Goal: Task Accomplishment & Management: Manage account settings

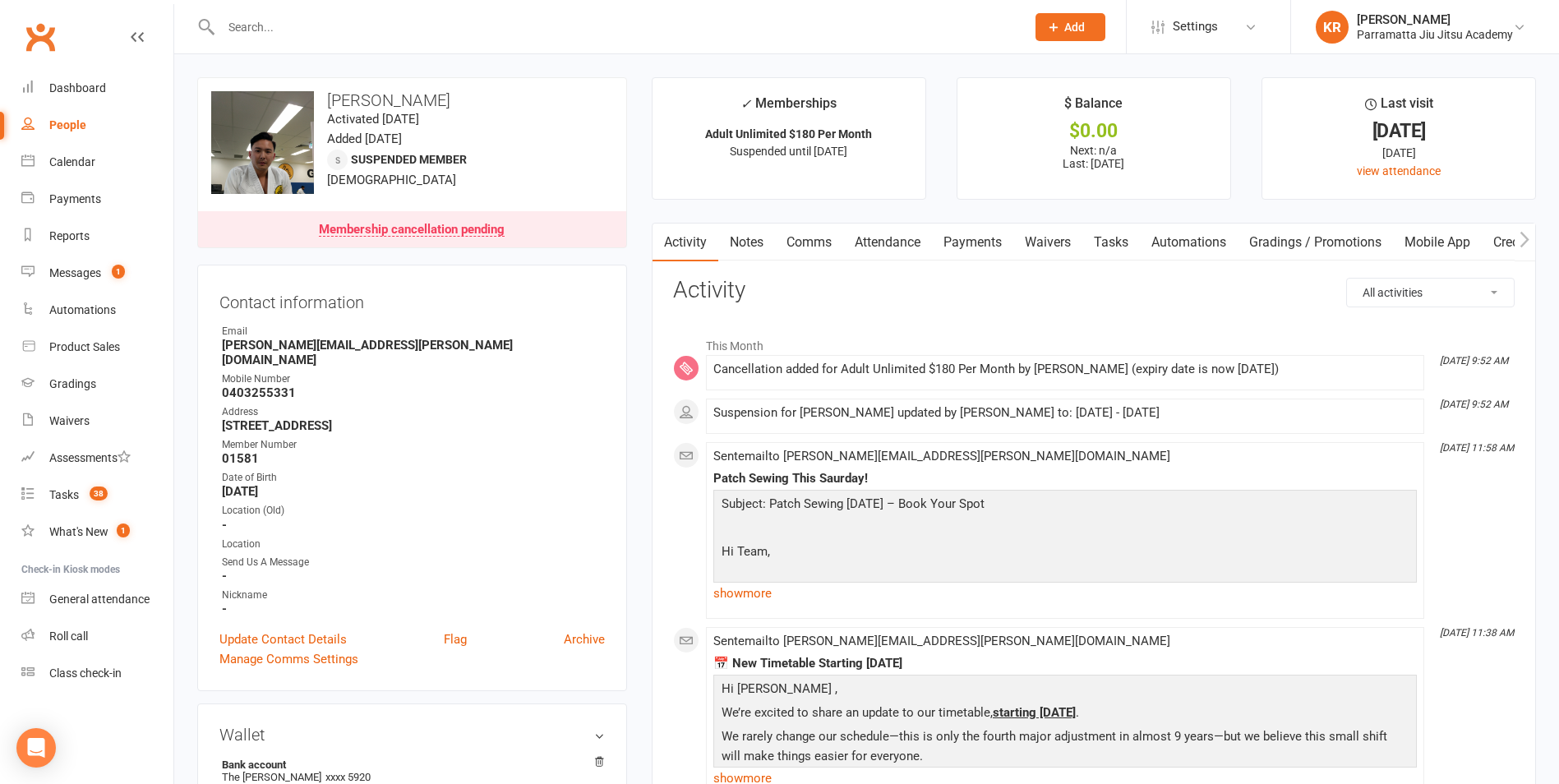
click at [422, 33] on input "text" at bounding box center [615, 27] width 798 height 23
type input "[PERSON_NAME]"
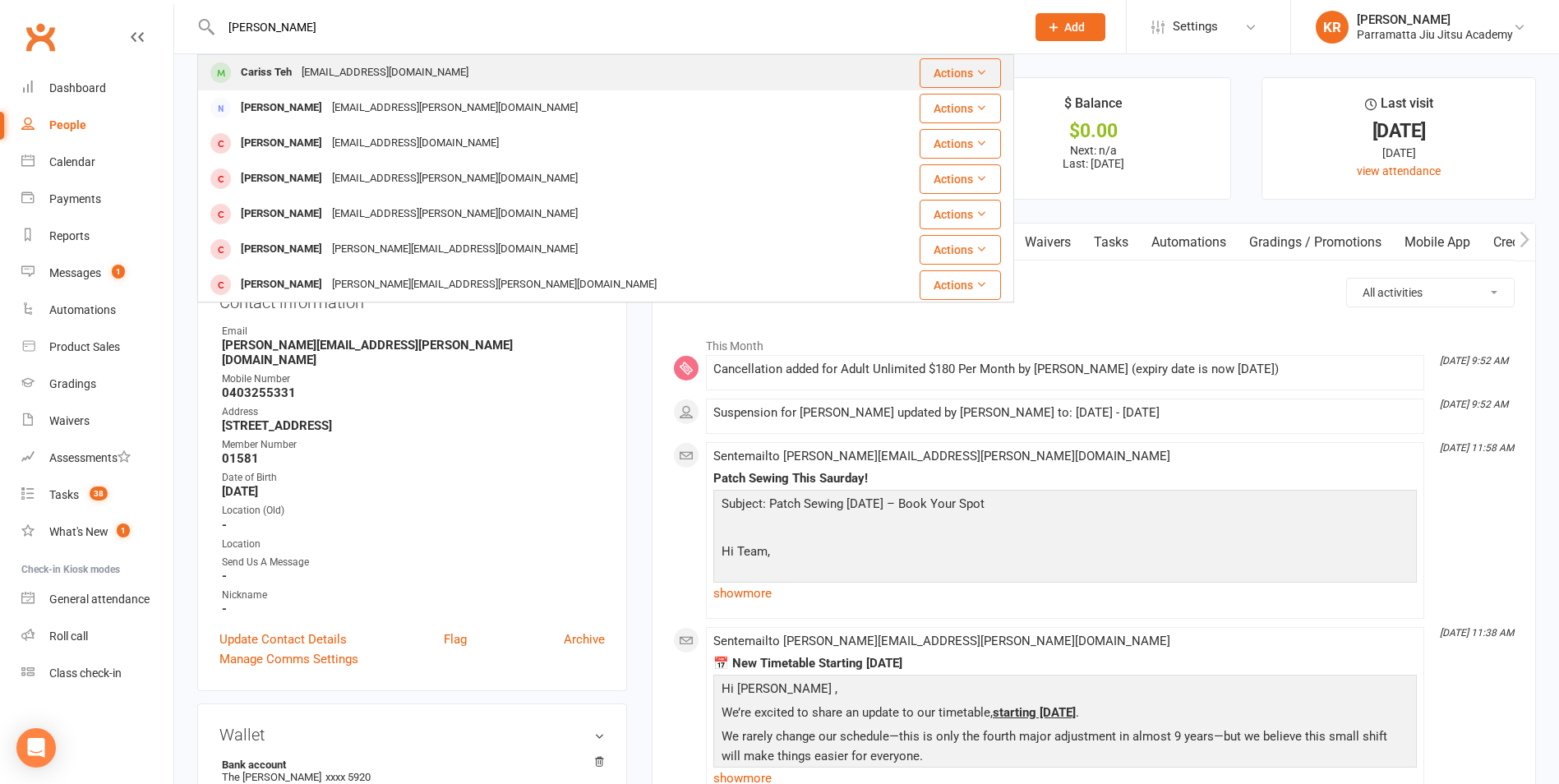
click at [371, 70] on div "[EMAIL_ADDRESS][DOMAIN_NAME]" at bounding box center [385, 72] width 177 height 24
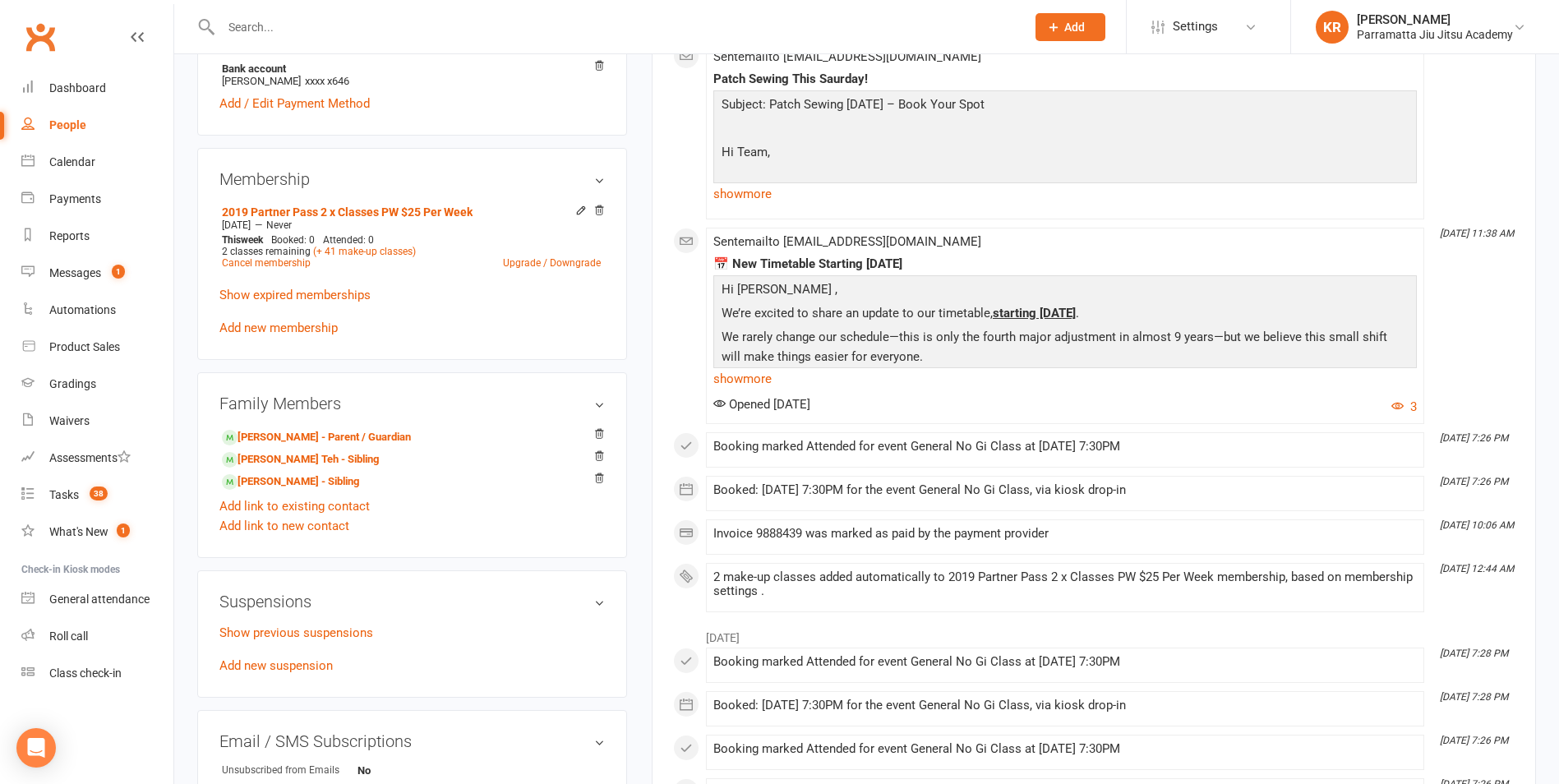
scroll to position [650, 0]
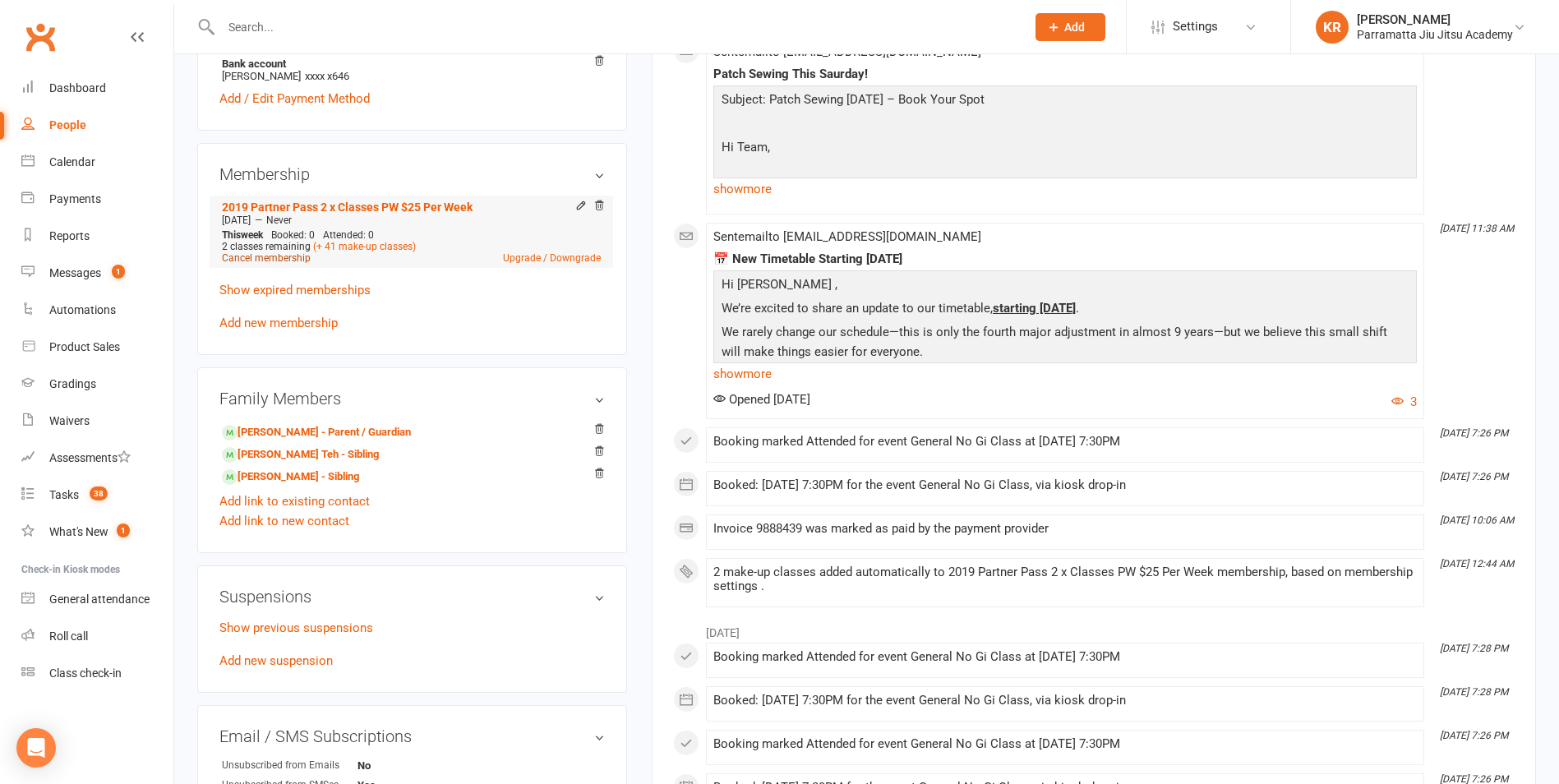
click at [271, 259] on link "Cancel membership" at bounding box center [266, 259] width 89 height 12
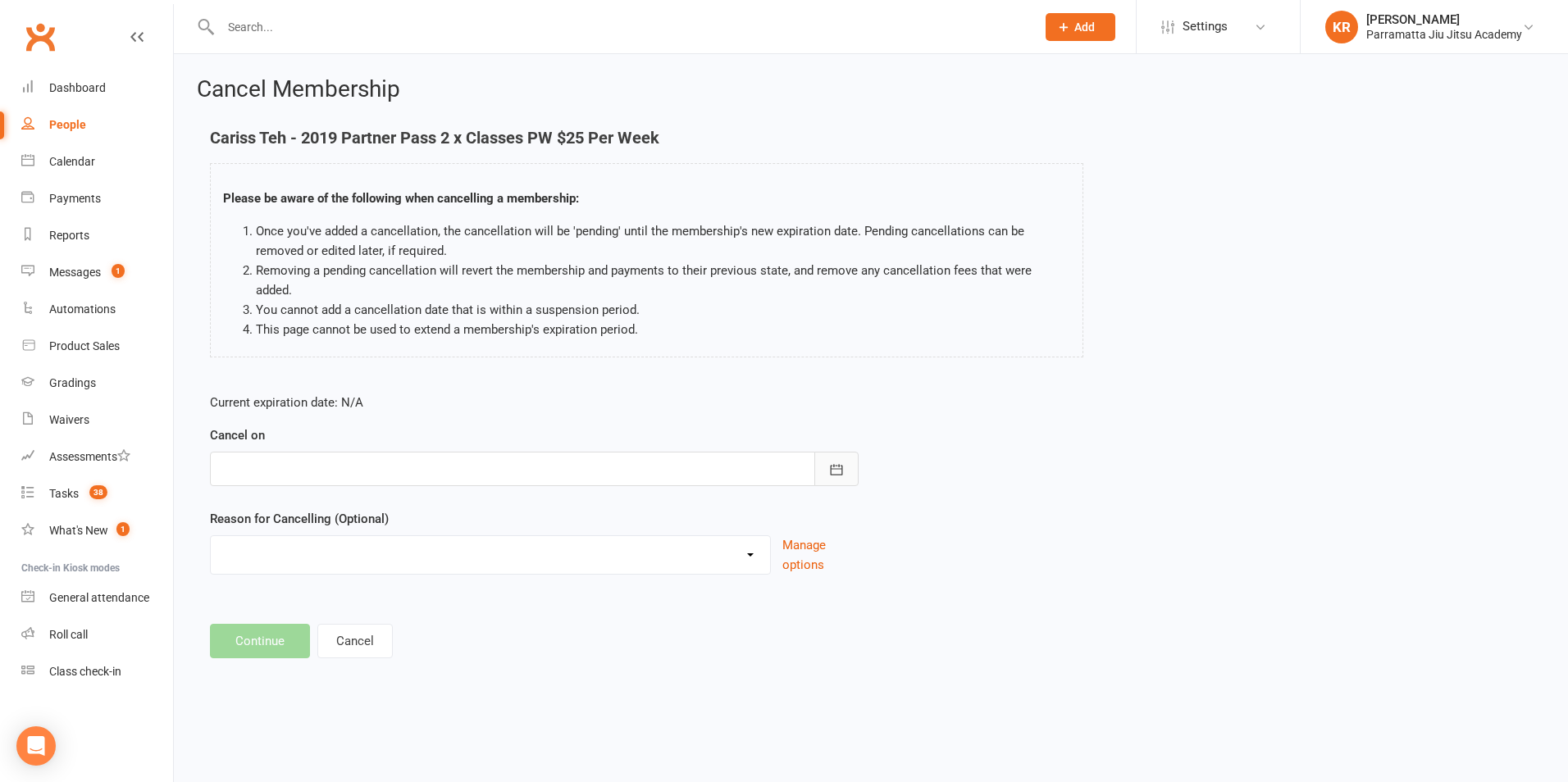
click at [825, 451] on button "button" at bounding box center [836, 468] width 44 height 34
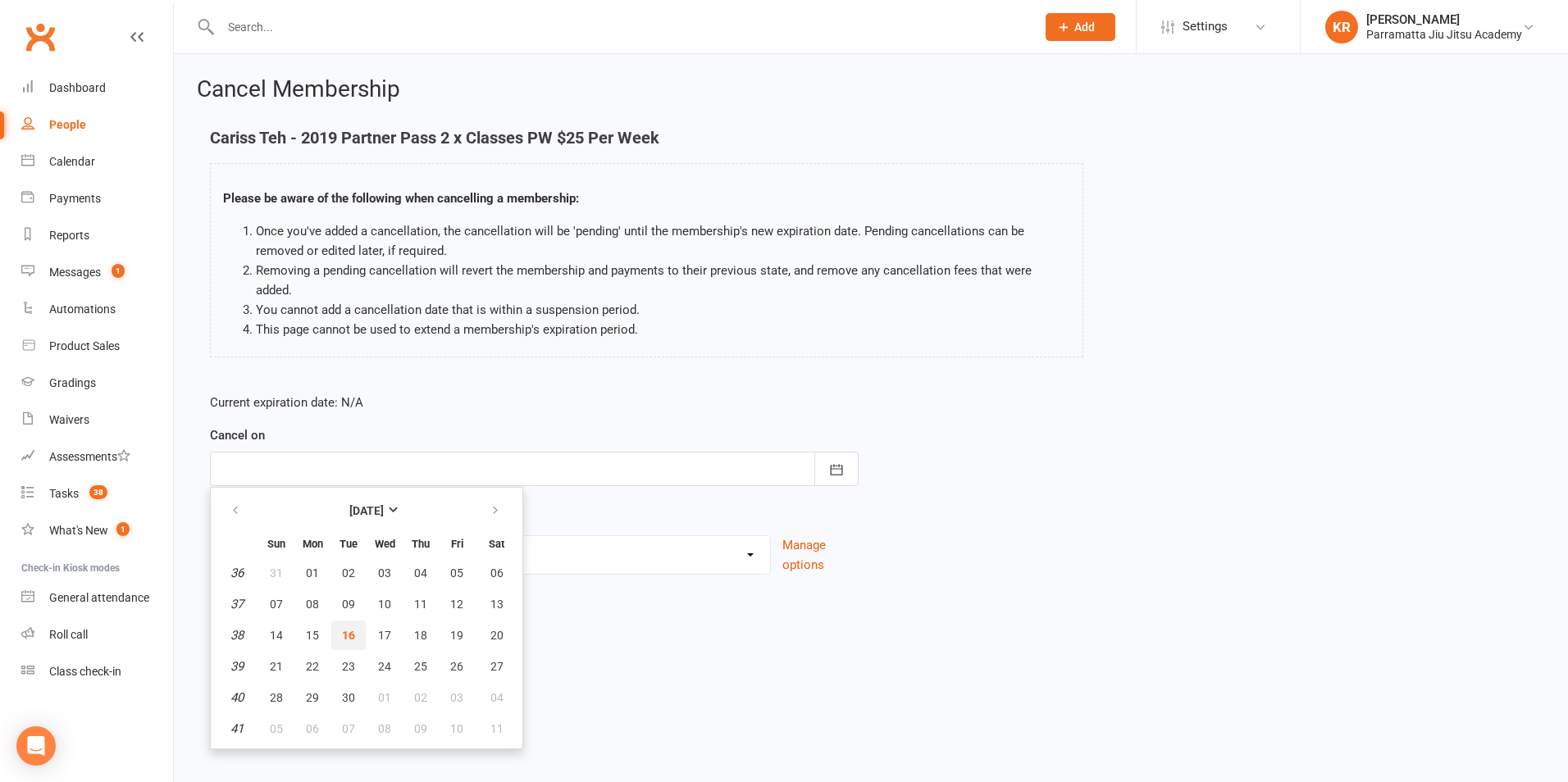
click at [353, 629] on span "16" at bounding box center [348, 635] width 13 height 13
type input "[DATE]"
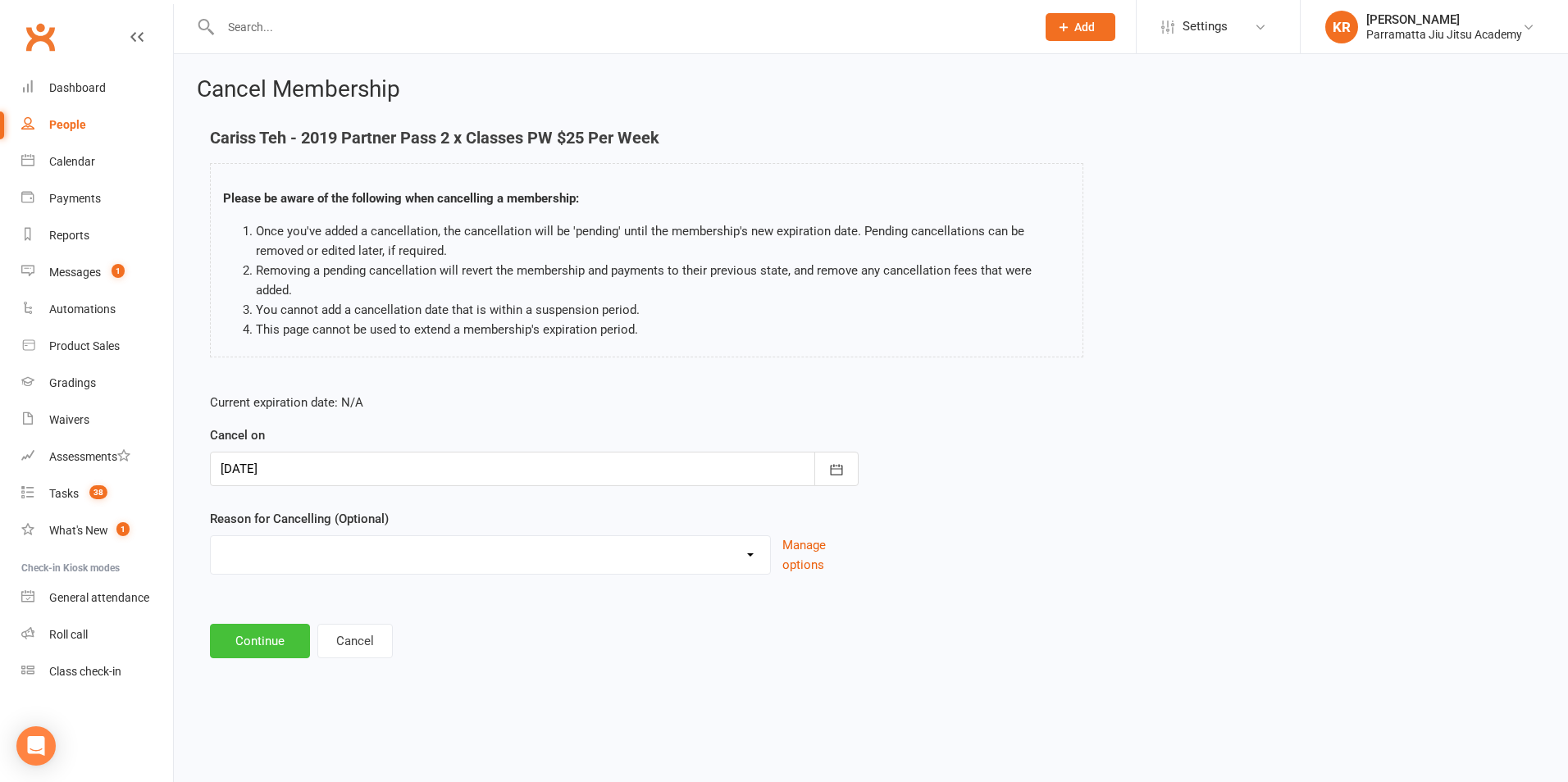
click at [271, 624] on button "Continue" at bounding box center [260, 641] width 100 height 34
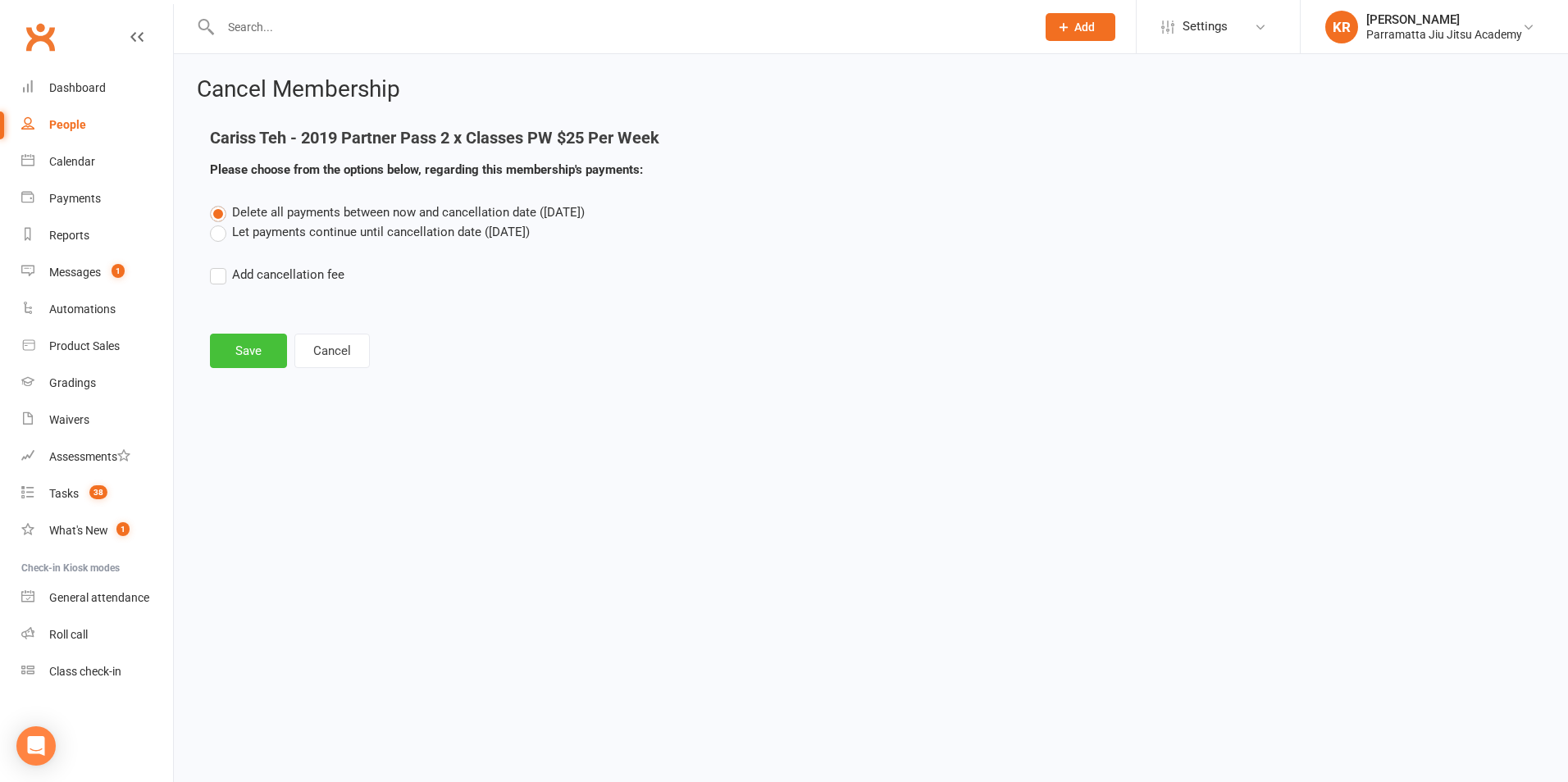
click at [240, 354] on button "Save" at bounding box center [249, 350] width 77 height 34
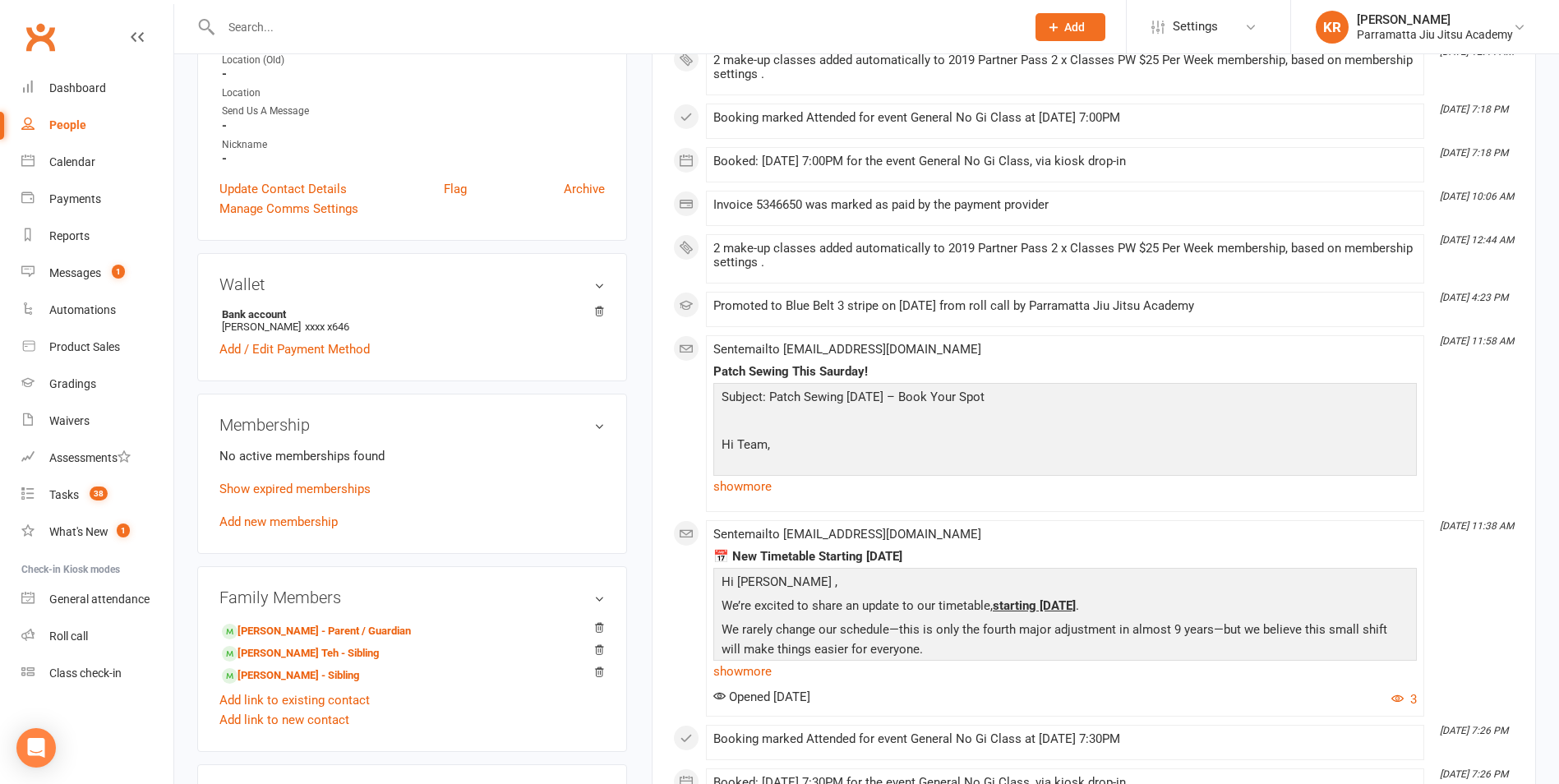
scroll to position [400, 0]
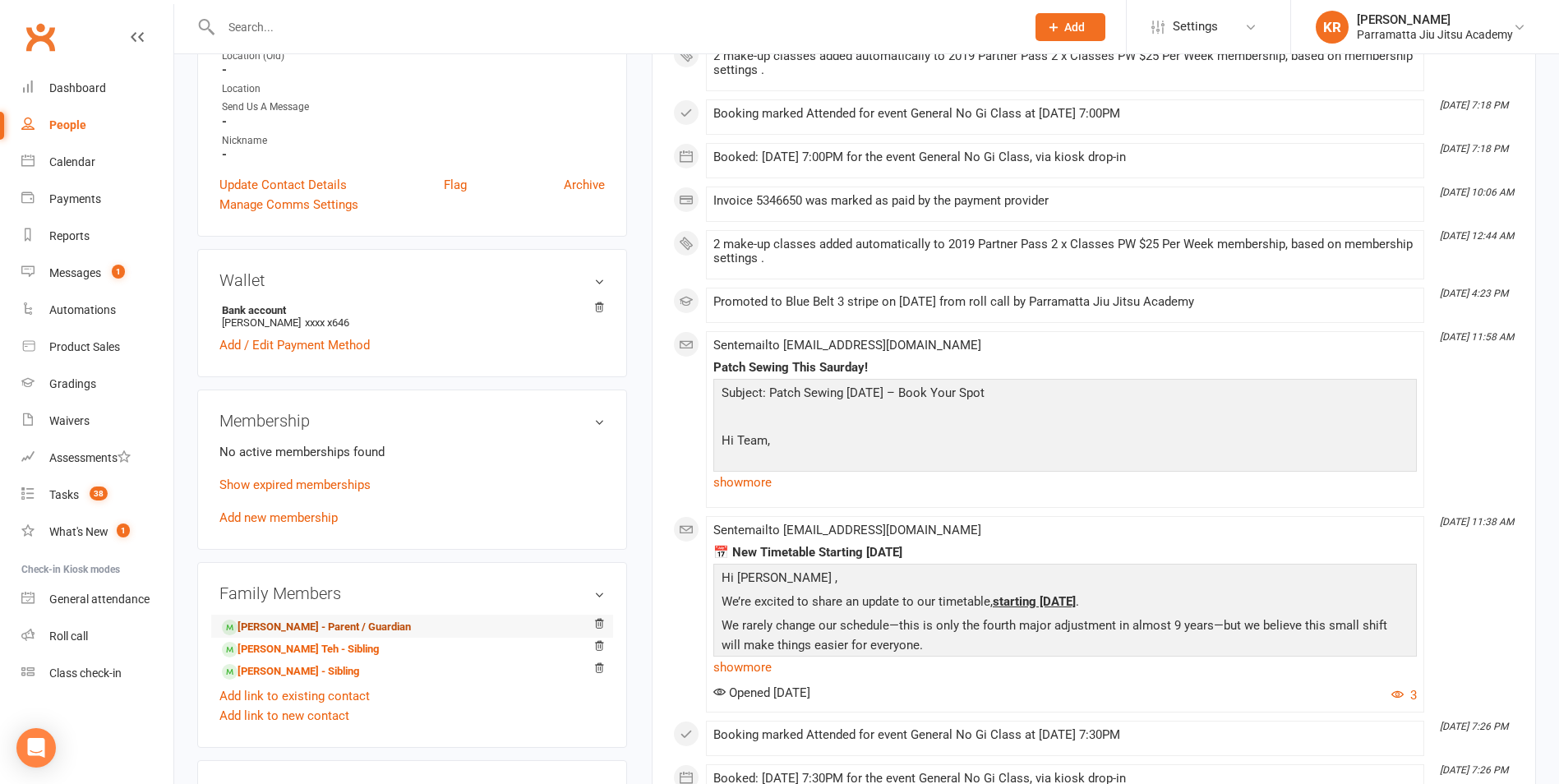
click at [327, 620] on link "[PERSON_NAME] - Parent / Guardian" at bounding box center [316, 627] width 189 height 18
